Goal: Answer question/provide support: Ask a question

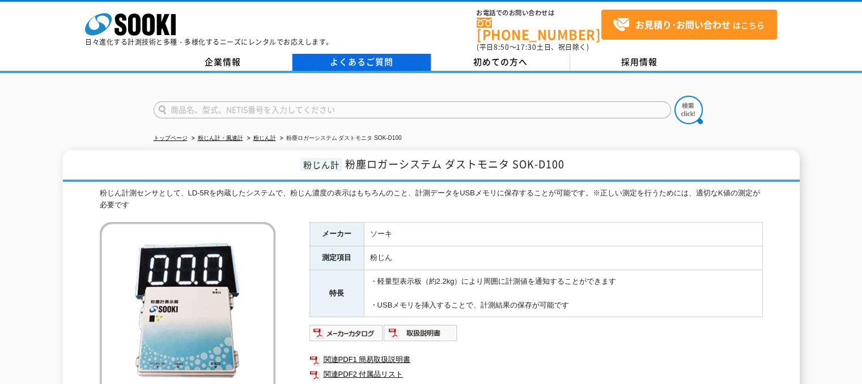
click at [363, 54] on link "よくあるご質問" at bounding box center [362, 62] width 139 height 17
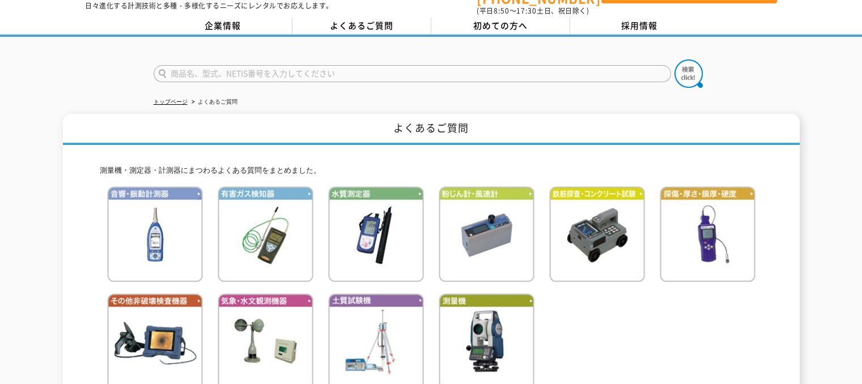
scroll to position [57, 0]
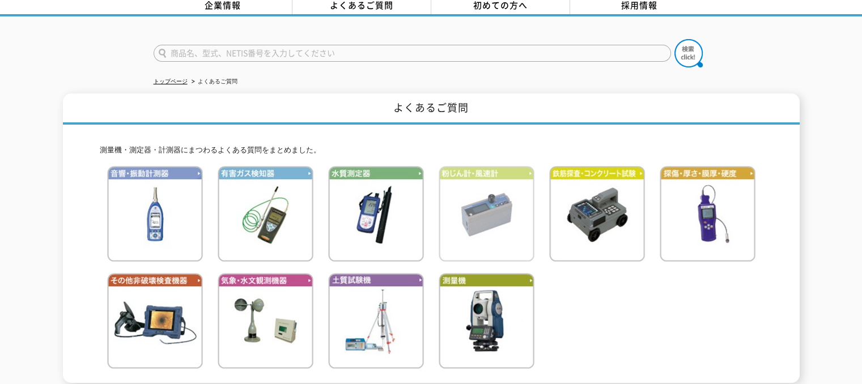
click at [497, 198] on img at bounding box center [487, 214] width 96 height 96
